Goal: Use online tool/utility

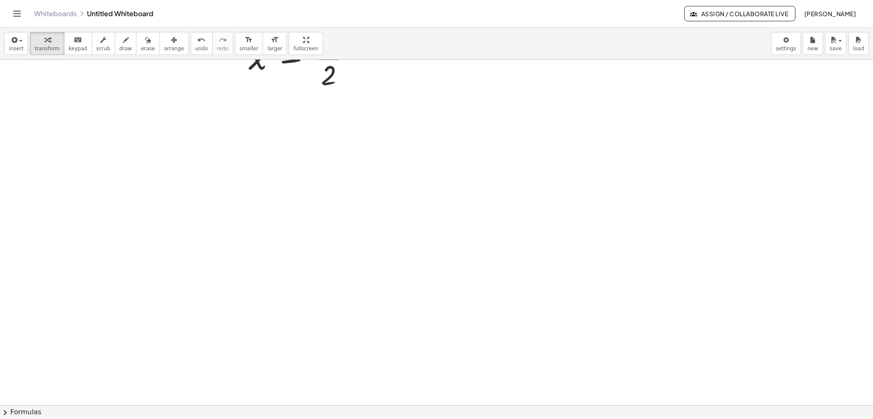
scroll to position [1033, 0]
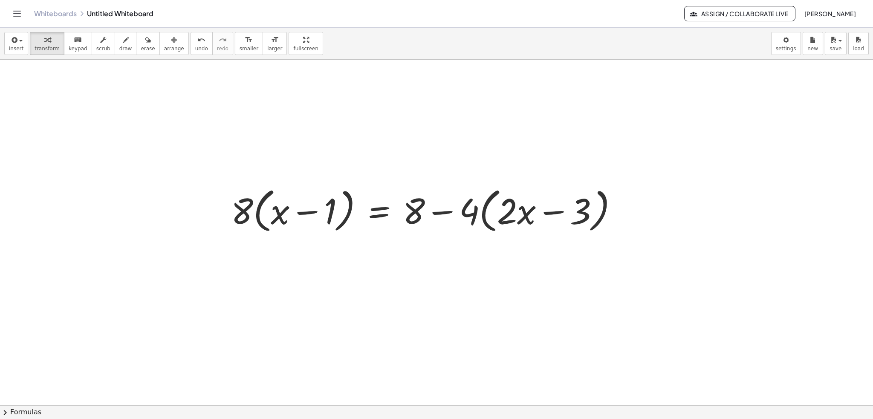
scroll to position [1038, 0]
drag, startPoint x: 239, startPoint y: 202, endPoint x: 277, endPoint y: 190, distance: 39.8
click at [277, 190] on div at bounding box center [428, 208] width 402 height 52
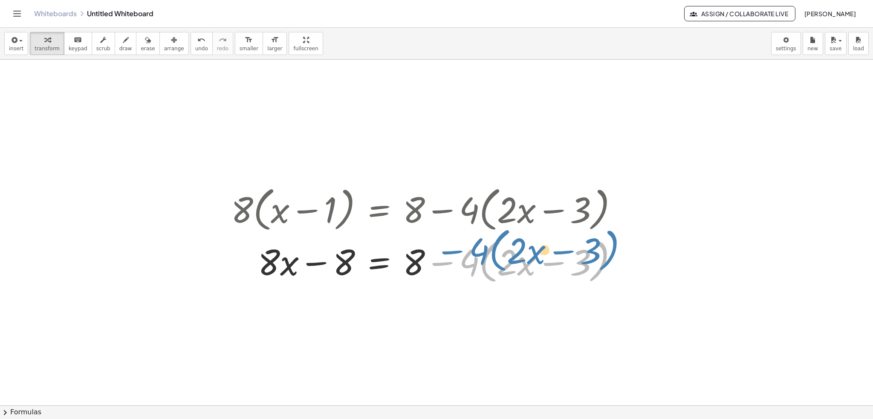
drag, startPoint x: 471, startPoint y: 265, endPoint x: 472, endPoint y: 257, distance: 7.9
click at [472, 257] on div at bounding box center [428, 260] width 402 height 52
drag, startPoint x: 440, startPoint y: 262, endPoint x: 454, endPoint y: 257, distance: 15.4
click at [454, 257] on div at bounding box center [428, 260] width 402 height 52
drag, startPoint x: 470, startPoint y: 263, endPoint x: 483, endPoint y: 258, distance: 13.5
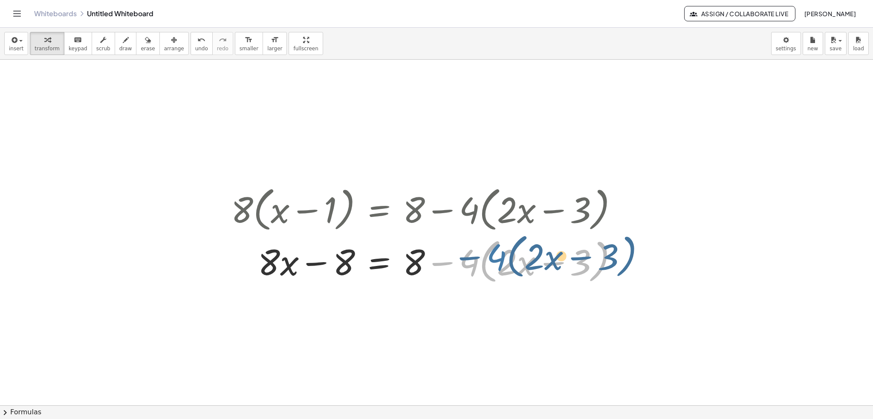
click at [483, 258] on div at bounding box center [428, 260] width 402 height 52
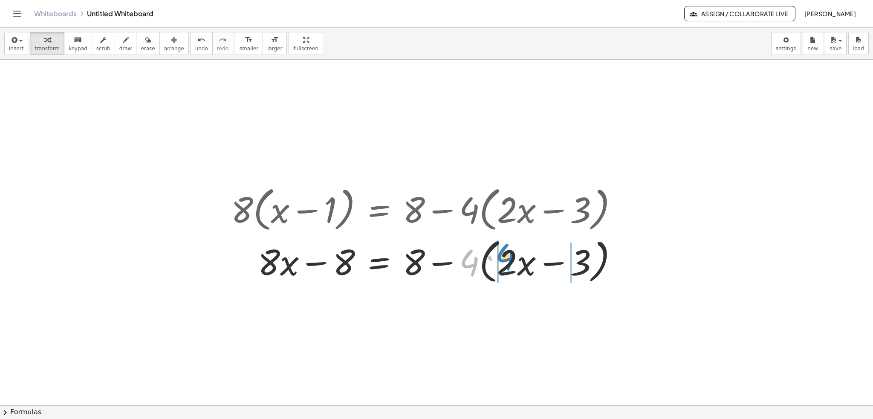
drag, startPoint x: 469, startPoint y: 266, endPoint x: 505, endPoint y: 260, distance: 36.3
click at [505, 260] on div at bounding box center [428, 260] width 402 height 52
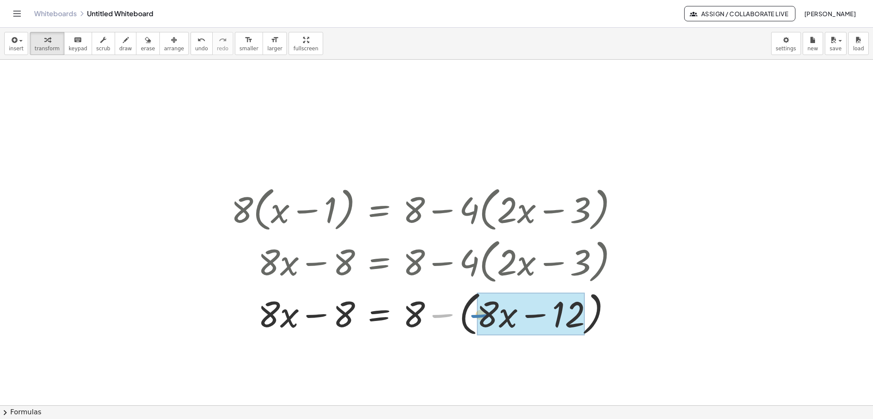
drag, startPoint x: 445, startPoint y: 317, endPoint x: 484, endPoint y: 317, distance: 38.8
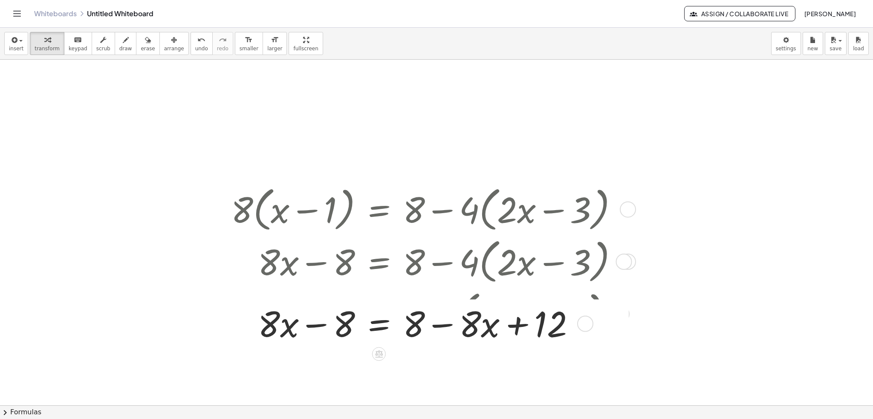
drag, startPoint x: 585, startPoint y: 363, endPoint x: 589, endPoint y: 317, distance: 46.6
click at [589, 317] on div at bounding box center [585, 323] width 16 height 16
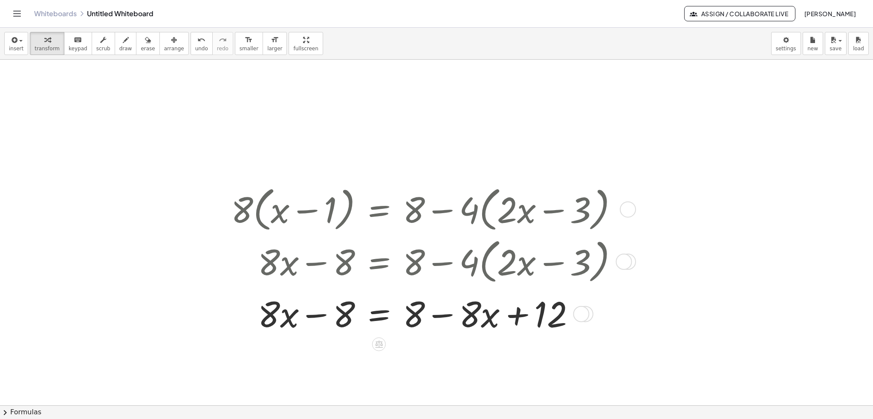
scroll to position [1081, 0]
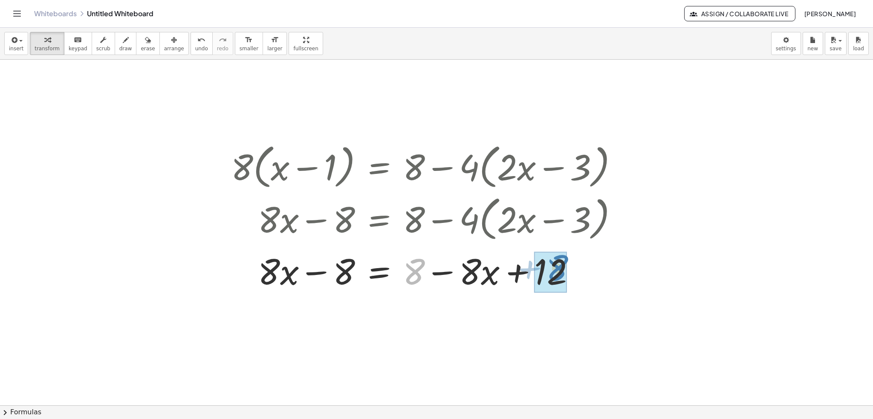
drag, startPoint x: 415, startPoint y: 274, endPoint x: 561, endPoint y: 271, distance: 145.8
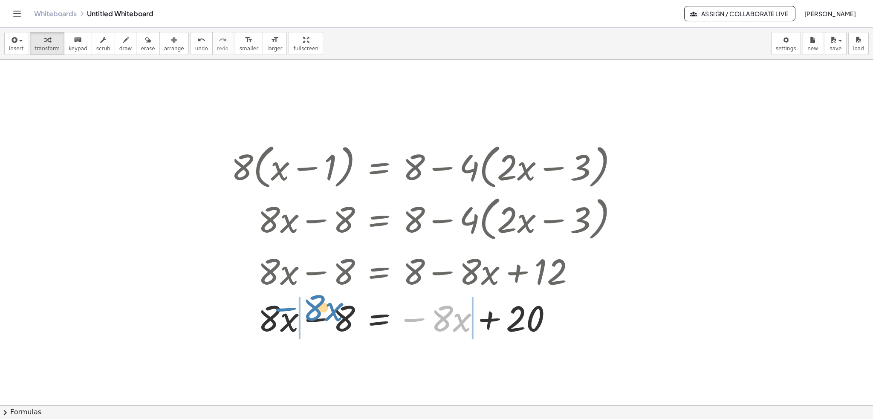
scroll to position [1124, 0]
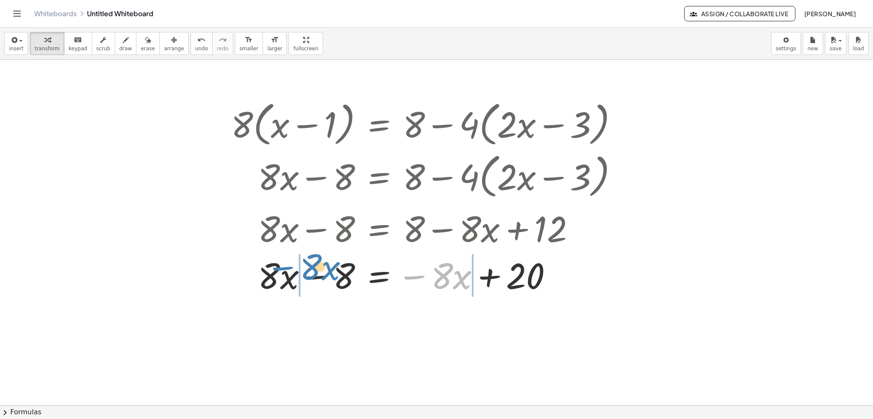
drag, startPoint x: 445, startPoint y: 324, endPoint x: 314, endPoint y: 315, distance: 131.6
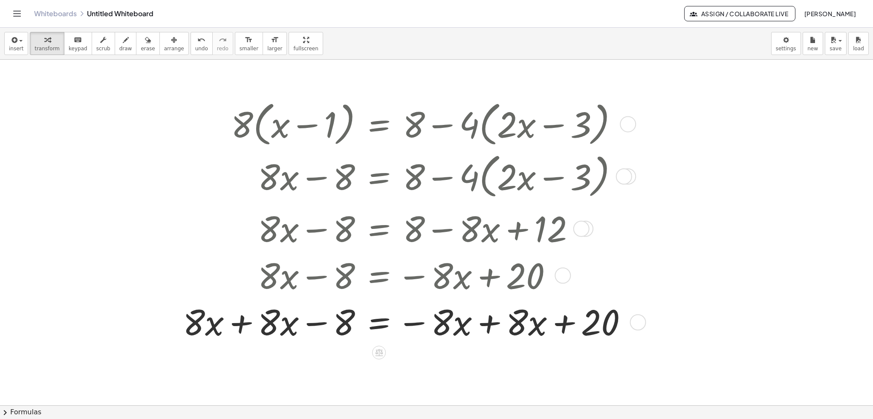
click at [488, 332] on div at bounding box center [409, 321] width 460 height 47
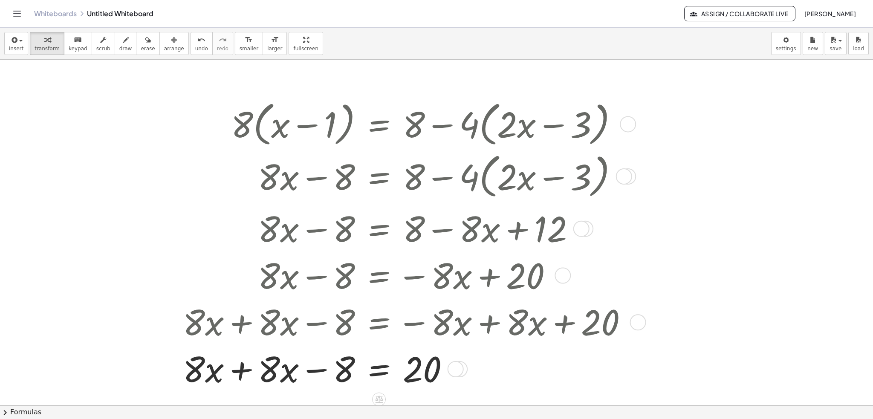
click at [252, 375] on div at bounding box center [409, 368] width 460 height 47
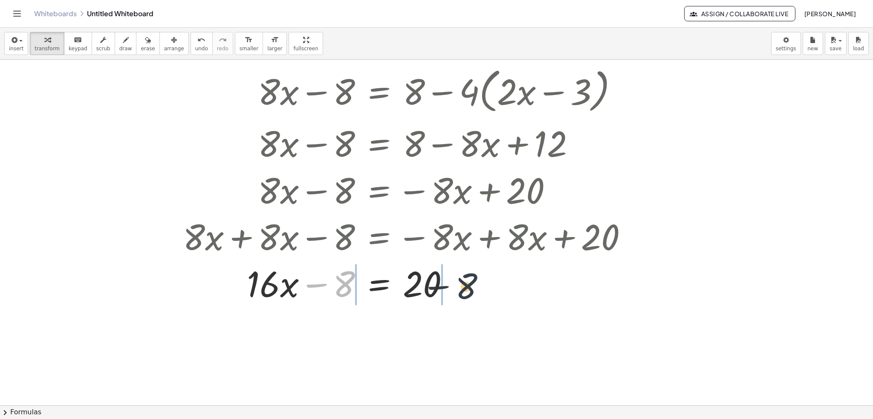
drag, startPoint x: 344, startPoint y: 277, endPoint x: 477, endPoint y: 283, distance: 133.6
click at [477, 283] on div at bounding box center [409, 283] width 460 height 47
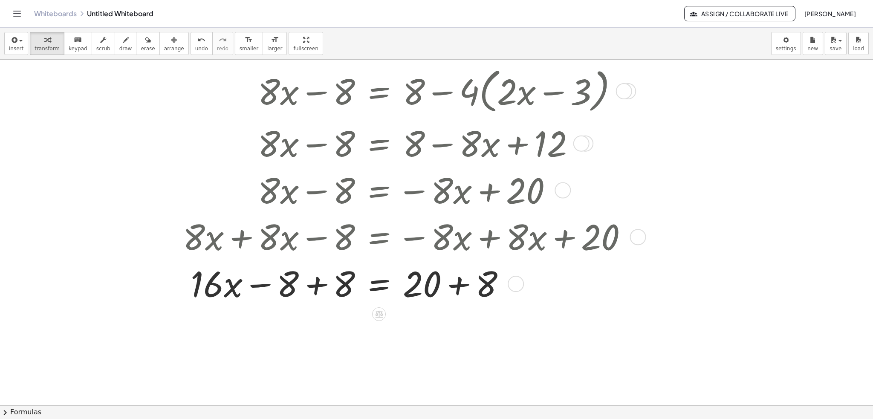
click at [321, 289] on div at bounding box center [408, 283] width 347 height 47
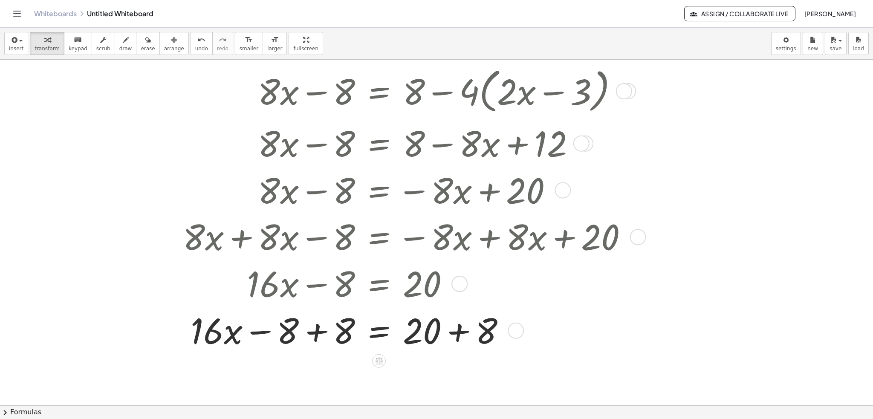
click at [322, 339] on div at bounding box center [409, 330] width 460 height 47
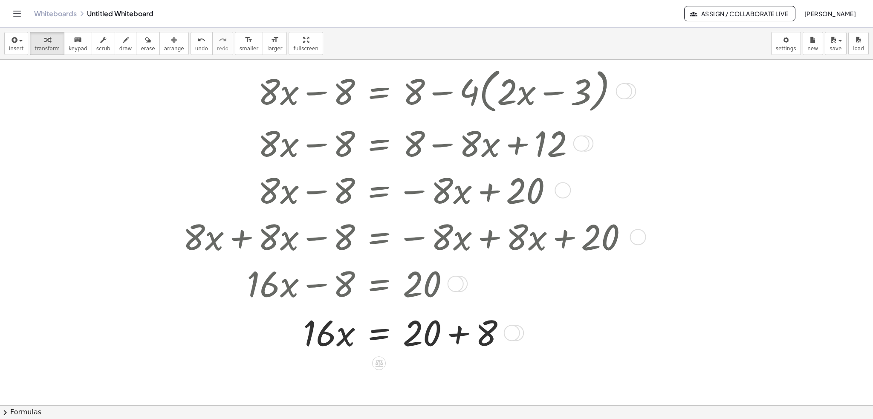
click at [469, 333] on div at bounding box center [409, 332] width 460 height 47
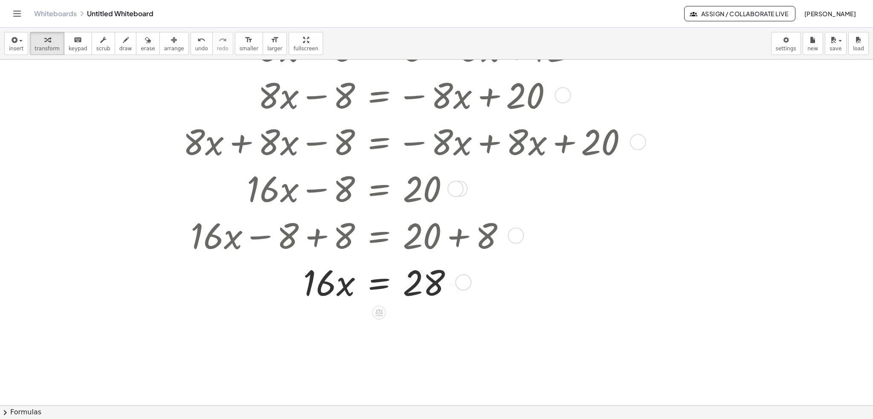
scroll to position [1337, 0]
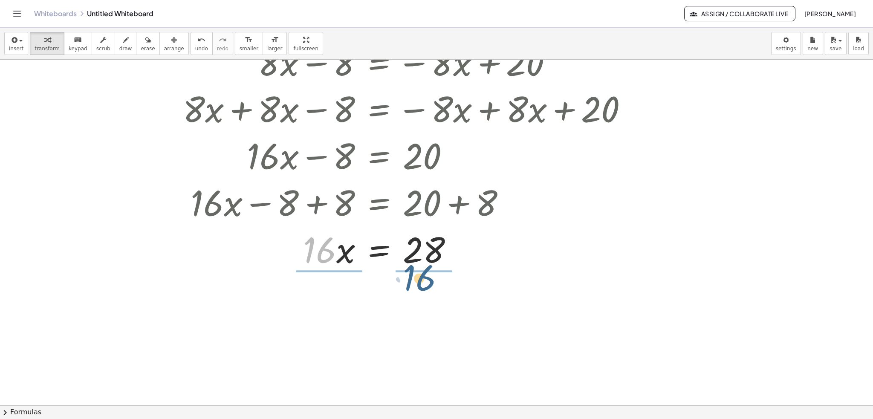
drag, startPoint x: 318, startPoint y: 253, endPoint x: 417, endPoint y: 281, distance: 103.6
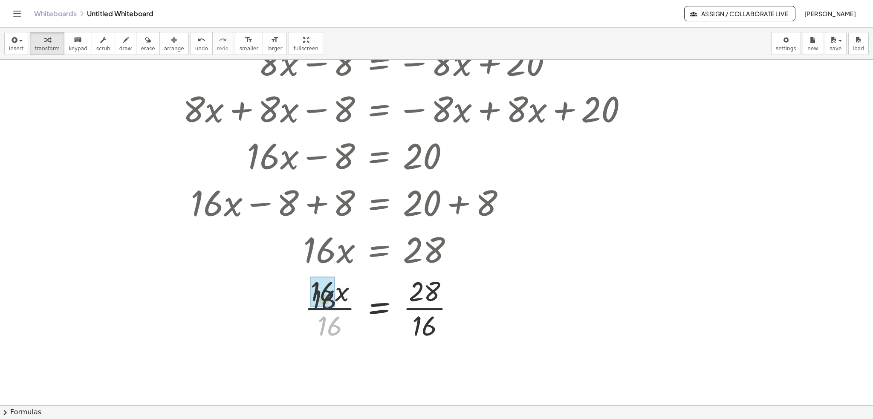
drag, startPoint x: 327, startPoint y: 324, endPoint x: 321, endPoint y: 291, distance: 33.1
click at [430, 308] on div at bounding box center [409, 307] width 460 height 70
click at [537, 259] on div at bounding box center [408, 248] width 460 height 47
